Goal: Find specific page/section: Find specific page/section

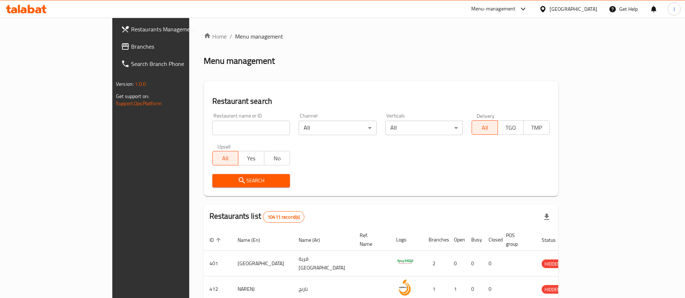
click at [593, 11] on div "[GEOGRAPHIC_DATA]" at bounding box center [573, 9] width 48 height 8
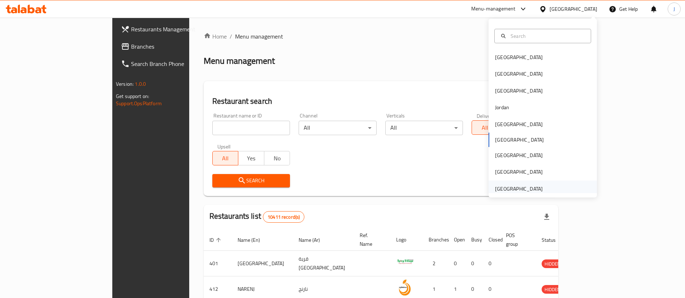
click at [514, 190] on div "[GEOGRAPHIC_DATA]" at bounding box center [519, 189] width 48 height 8
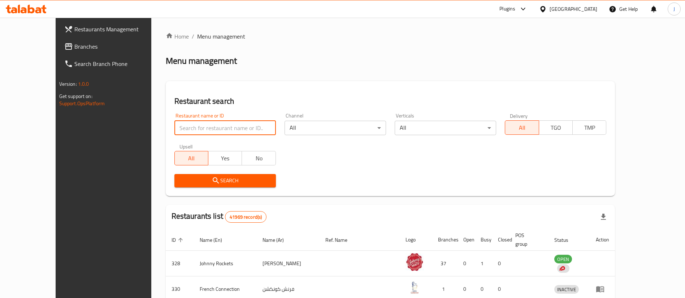
click at [196, 124] on input "search" at bounding box center [224, 128] width 101 height 14
paste input "BAWABAT AL SHIF"
type input "BAWABAT AL SHIF"
click button "Search" at bounding box center [224, 180] width 101 height 13
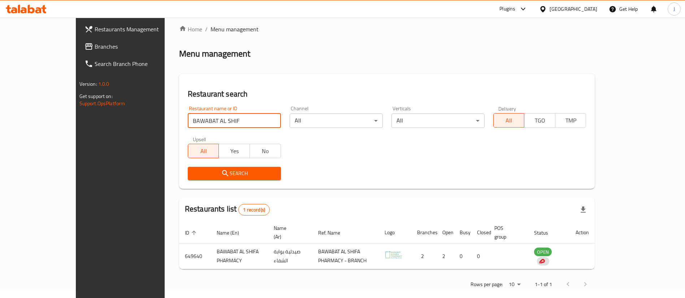
scroll to position [9, 0]
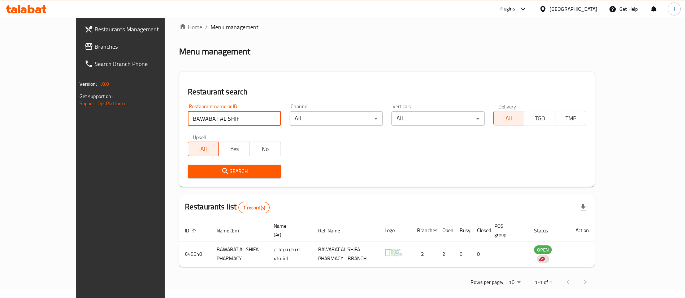
click at [572, 5] on div "[GEOGRAPHIC_DATA]" at bounding box center [573, 9] width 48 height 8
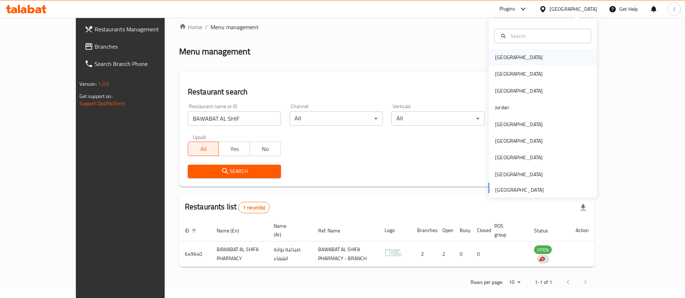
click at [495, 58] on div "[GEOGRAPHIC_DATA]" at bounding box center [519, 57] width 48 height 8
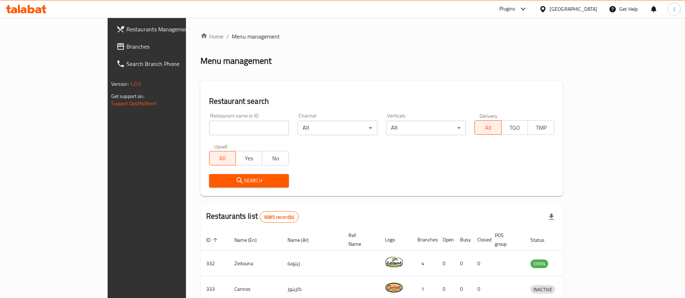
click at [209, 128] on input "search" at bounding box center [249, 128] width 80 height 14
paste input "Hopscotch Restaurant"
type input "Hopscotch Restaurant"
click button "Search" at bounding box center [249, 180] width 80 height 13
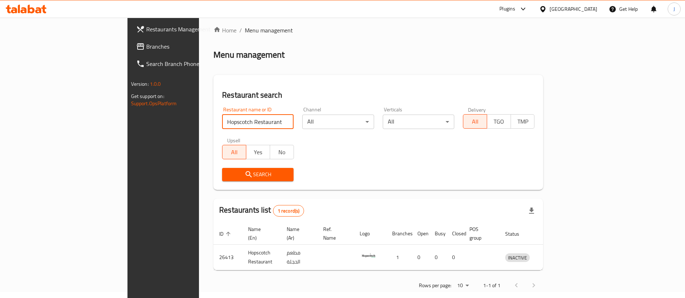
scroll to position [9, 0]
